Goal: Information Seeking & Learning: Learn about a topic

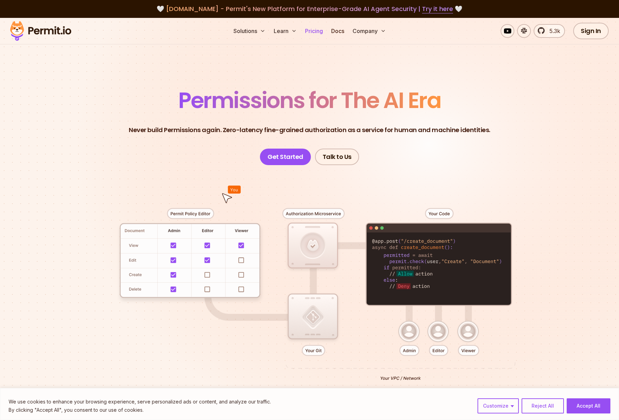
click at [314, 29] on link "Pricing" at bounding box center [313, 31] width 23 height 14
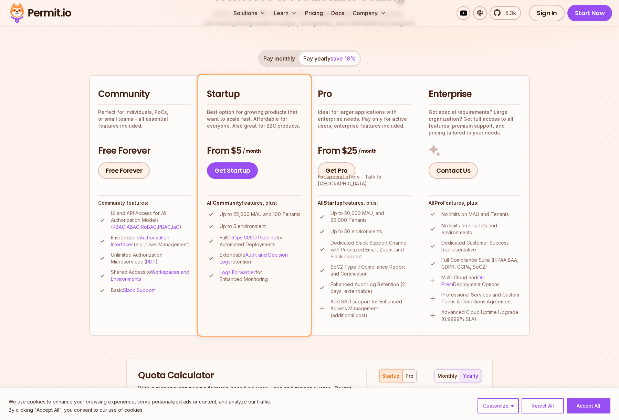
scroll to position [145, 0]
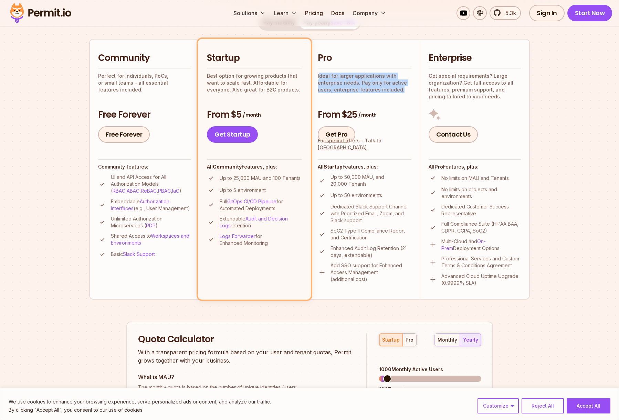
drag, startPoint x: 319, startPoint y: 75, endPoint x: 407, endPoint y: 95, distance: 89.7
click at [407, 95] on div "Pro Ideal for larger applications with enterprise needs. Pay only for active us…" at bounding box center [365, 97] width 94 height 91
click at [406, 95] on div "Pro Ideal for larger applications with enterprise needs. Pay only for active us…" at bounding box center [365, 97] width 94 height 91
click at [399, 93] on div "Pro Ideal for larger applications with enterprise needs. Pay only for active us…" at bounding box center [365, 97] width 94 height 91
click at [352, 87] on p "Ideal for larger applications with enterprise needs. Pay only for active users,…" at bounding box center [365, 83] width 94 height 21
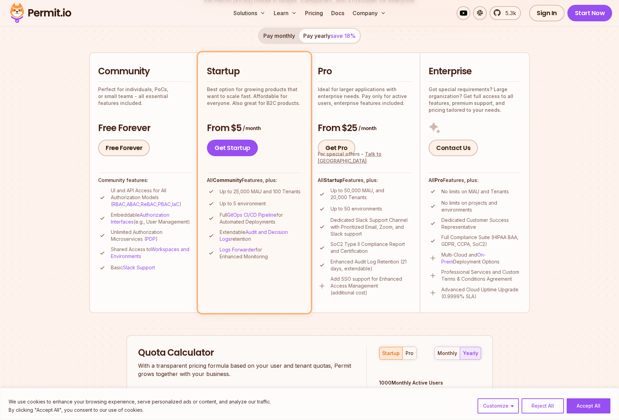
scroll to position [129, 0]
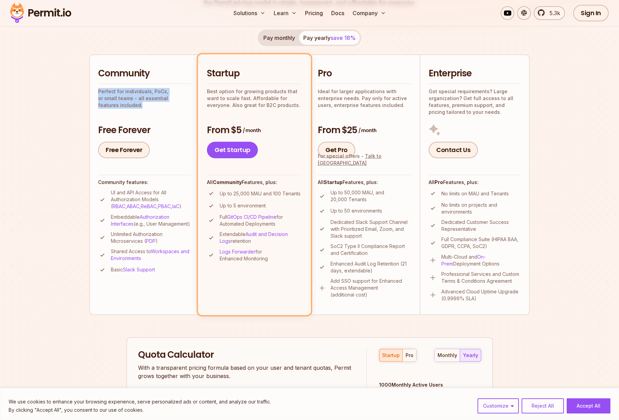
drag, startPoint x: 96, startPoint y: 89, endPoint x: 194, endPoint y: 102, distance: 98.6
click at [194, 102] on li "Community Perfect for individuals, PoCs, or small teams - all essential feature…" at bounding box center [144, 184] width 110 height 261
click at [175, 105] on div "Community Perfect for individuals, PoCs, or small teams - all essential feature…" at bounding box center [144, 112] width 93 height 91
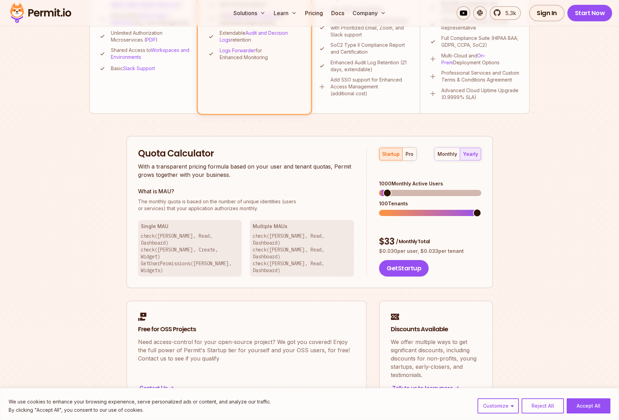
scroll to position [346, 0]
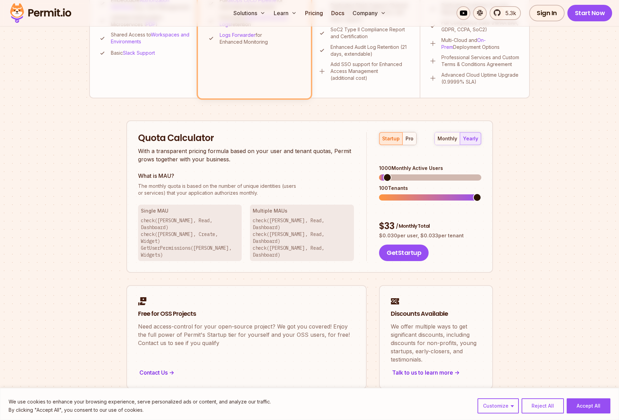
click at [481, 193] on span at bounding box center [477, 197] width 8 height 8
click at [392, 175] on span at bounding box center [430, 178] width 102 height 6
click at [481, 175] on span at bounding box center [430, 178] width 102 height 6
click at [447, 139] on div "monthly" at bounding box center [447, 138] width 20 height 7
click at [479, 173] on span at bounding box center [475, 177] width 8 height 8
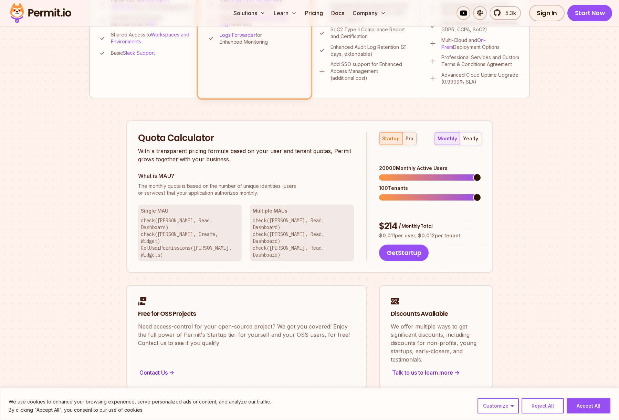
click at [404, 134] on button "pro" at bounding box center [409, 139] width 14 height 12
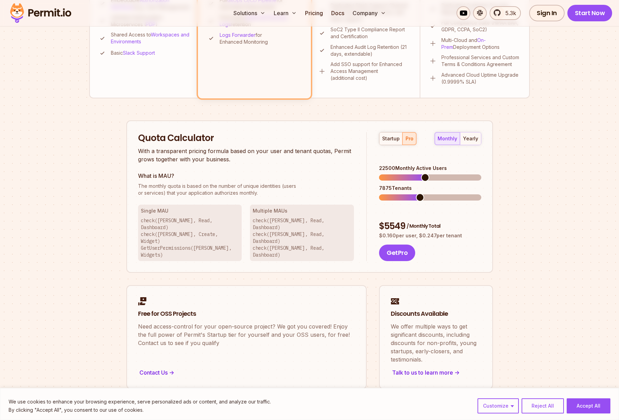
click at [429, 173] on span at bounding box center [425, 177] width 8 height 8
drag, startPoint x: 432, startPoint y: 183, endPoint x: 500, endPoint y: 187, distance: 67.6
click at [500, 187] on div "Permit Pricing From Free to Predictable Scaling From a startup with 100 users t…" at bounding box center [309, 63] width 441 height 651
click at [469, 193] on span at bounding box center [465, 197] width 8 height 8
click at [386, 140] on div "startup" at bounding box center [391, 138] width 18 height 7
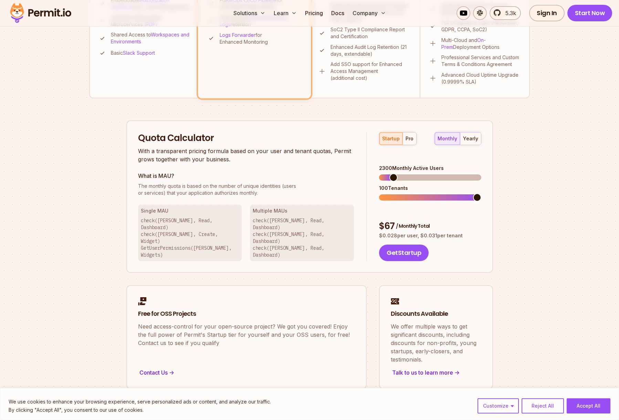
click at [390, 175] on span at bounding box center [384, 178] width 11 height 6
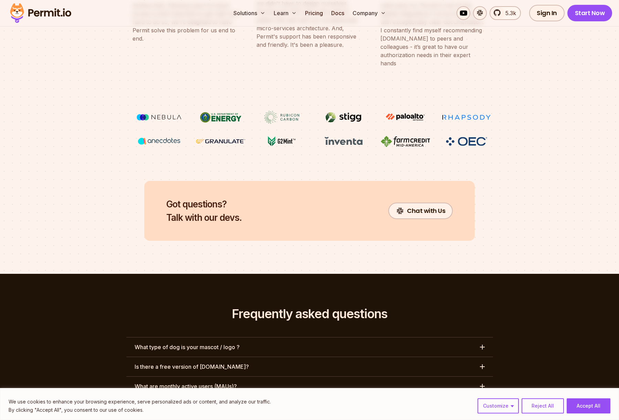
scroll to position [2914, 0]
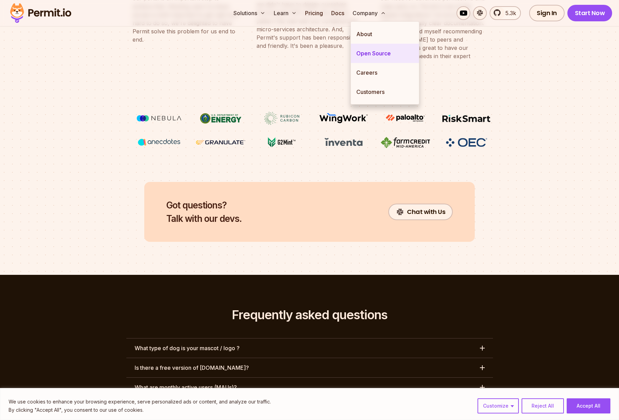
click at [374, 51] on link "Open Source" at bounding box center [385, 53] width 68 height 19
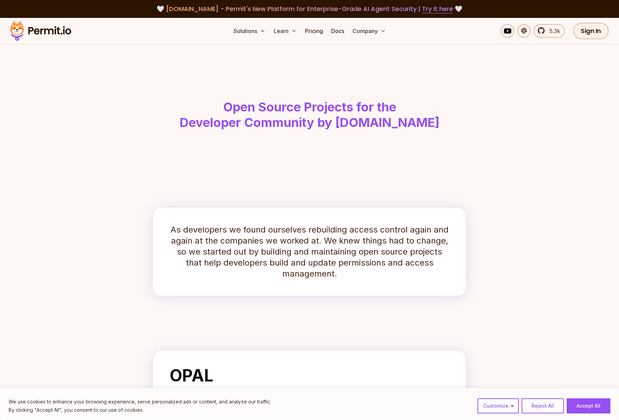
click at [266, 104] on h1 "Open Source Projects for the Developer Community by [DOMAIN_NAME]" at bounding box center [309, 114] width 352 height 31
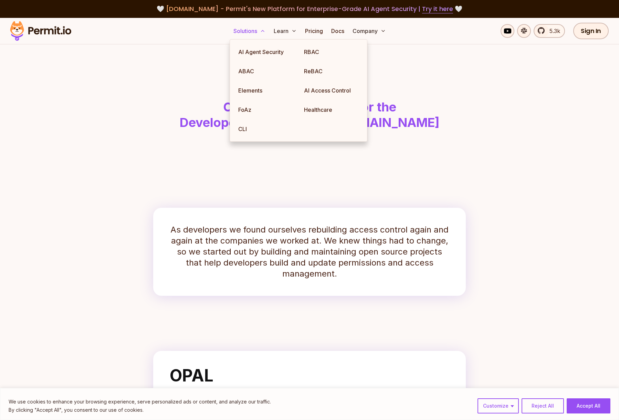
click at [251, 33] on button "Solutions" at bounding box center [250, 31] width 38 height 14
click at [311, 72] on link "ReBAC" at bounding box center [331, 71] width 66 height 19
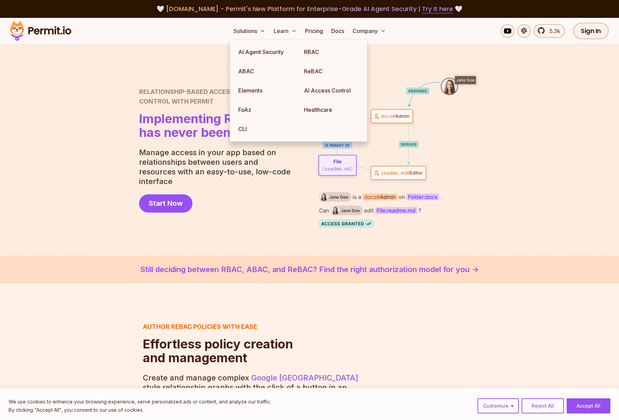
click at [140, 74] on div "Relationship-Based Access Control with Permit Relationship Based Access Control…" at bounding box center [309, 150] width 341 height 156
click at [319, 54] on link "RBAC" at bounding box center [331, 51] width 66 height 19
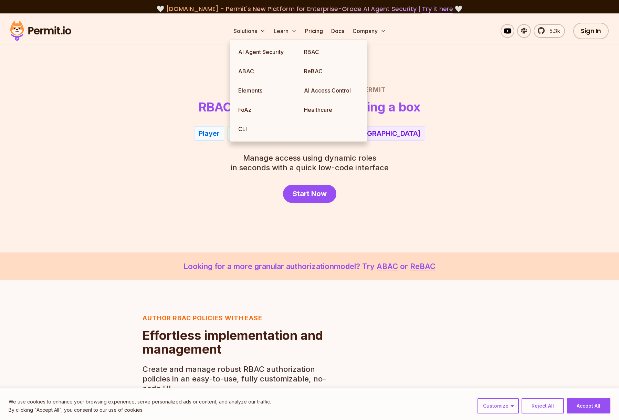
click at [151, 55] on section "Role Based Access Control with Permit RBAC now as easy as checking a box Player…" at bounding box center [309, 132] width 619 height 239
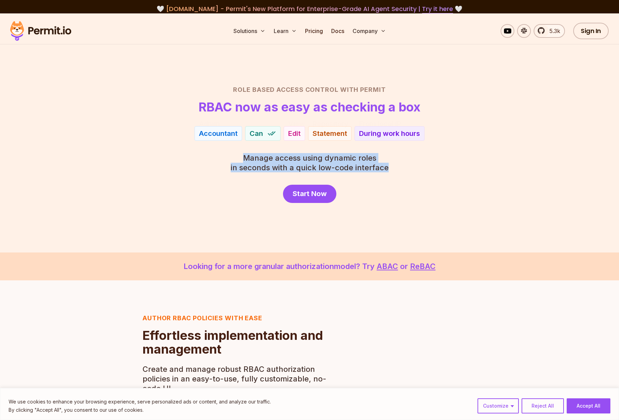
drag, startPoint x: 246, startPoint y: 156, endPoint x: 398, endPoint y: 171, distance: 152.9
click at [398, 171] on div "Role Based Access Control with Permit RBAC now as easy as checking a box Admin …" at bounding box center [309, 144] width 482 height 118
click at [398, 171] on div "Role Based Access Control with Permit RBAC now as easy as checking a box Accoun…" at bounding box center [309, 144] width 482 height 118
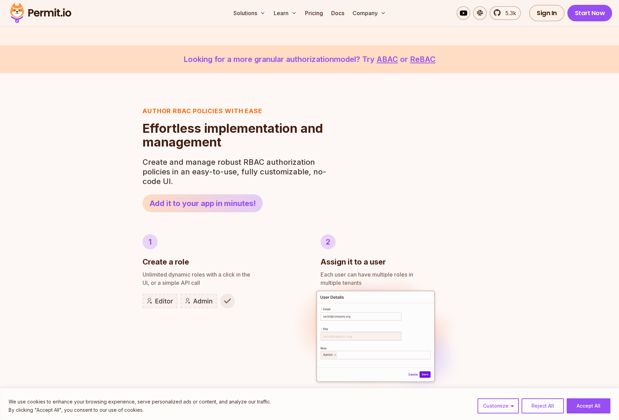
scroll to position [212, 0]
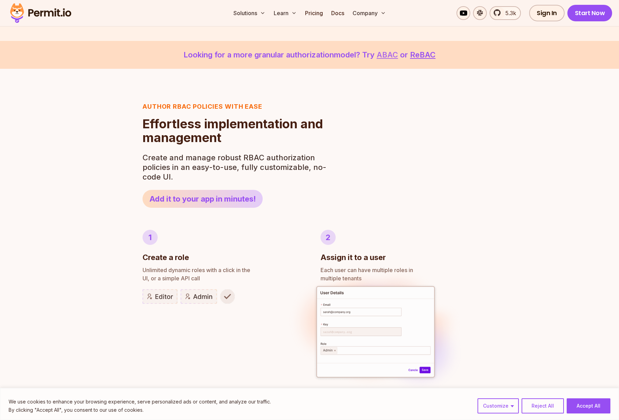
click at [387, 57] on link "ABAC" at bounding box center [387, 54] width 21 height 9
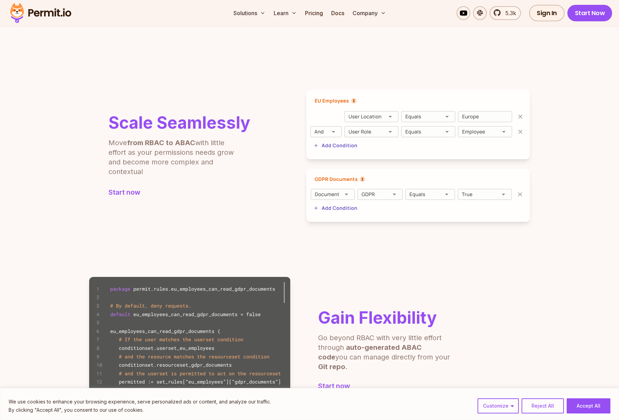
drag, startPoint x: 257, startPoint y: 124, endPoint x: 271, endPoint y: 106, distance: 23.1
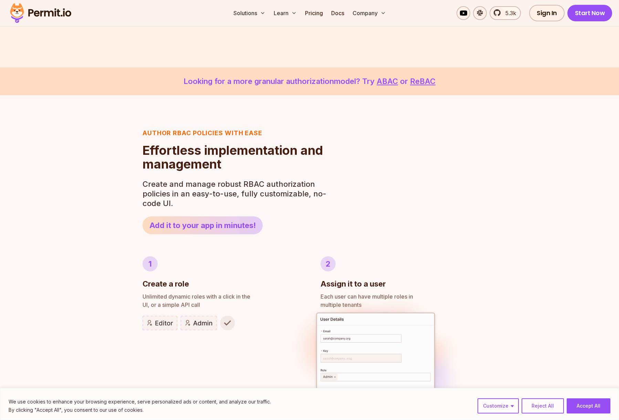
scroll to position [212, 0]
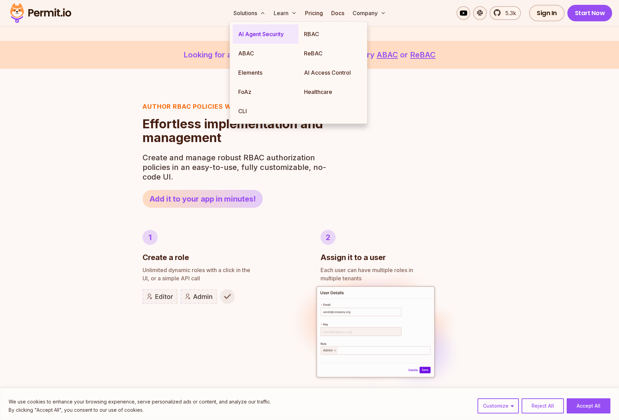
click at [256, 38] on link "AI Agent Security" at bounding box center [266, 33] width 66 height 19
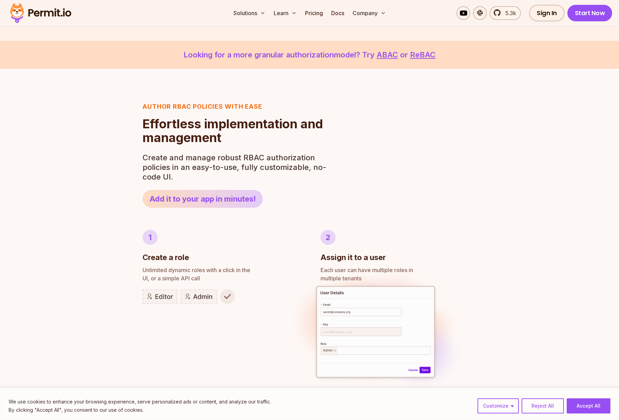
click at [54, 18] on img at bounding box center [40, 12] width 67 height 23
